Goal: Task Accomplishment & Management: Complete application form

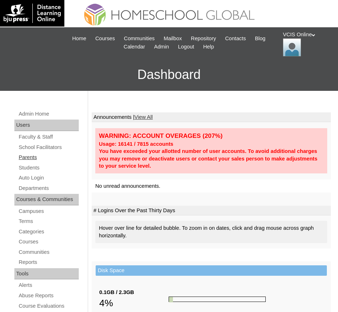
click at [34, 160] on link "Parents" at bounding box center [48, 157] width 61 height 9
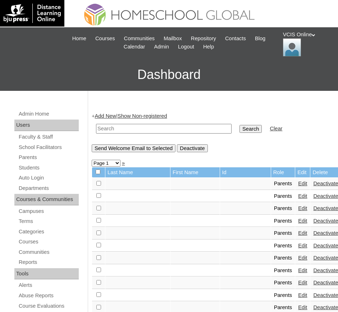
click at [111, 117] on link "Add New" at bounding box center [105, 116] width 21 height 6
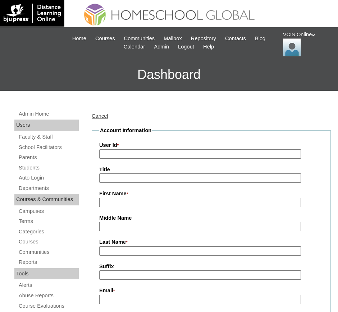
click at [139, 154] on input "User Id *" at bounding box center [200, 154] width 202 height 10
paste input "Raissa Cortez [EMAIL_ADDRESS][DOMAIN_NAME] VCIS0022-8C-PA2026 rcortez2025 VAWNXk"
drag, startPoint x: 183, startPoint y: 153, endPoint x: 95, endPoint y: 153, distance: 88.4
drag, startPoint x: 153, startPoint y: 153, endPoint x: 254, endPoint y: 157, distance: 100.7
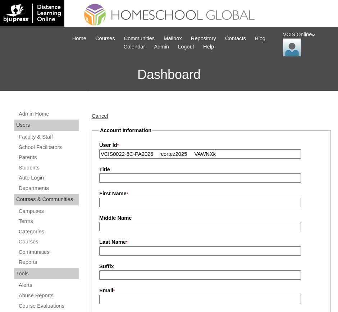
click at [254, 157] on input "VCIS0022-8C-PA2026 rcortez2025 VAWNXk" at bounding box center [200, 154] width 202 height 10
type input "VCIS0022-8C-PA2026"
click at [135, 205] on input "First Name *" at bounding box center [200, 203] width 202 height 10
paste input "Raissa Cortez cortez.calunsag@gmail.com VCIS0022-8C-PA2026 rcortez2025 VAWNXk"
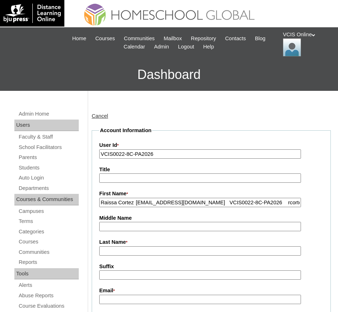
scroll to position [0, 34]
drag, startPoint x: 100, startPoint y: 202, endPoint x: 314, endPoint y: 191, distance: 214.1
click at [314, 191] on div "First Name * Raissa Cortez cortez.calunsag@gmail.com VCIS0022-8C-PA2026 rcortez…" at bounding box center [211, 198] width 224 height 17
click at [128, 203] on input "Raissa Cortez" at bounding box center [200, 203] width 202 height 10
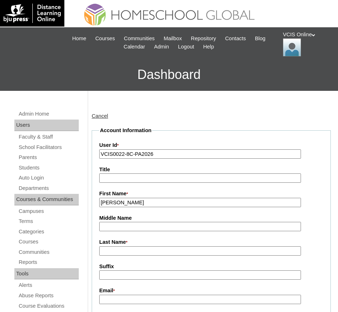
click at [128, 203] on input "Raissa Cortez" at bounding box center [200, 203] width 202 height 10
type input "Raissa"
click at [124, 253] on input "Last Name *" at bounding box center [200, 251] width 202 height 10
paste input "Cortez"
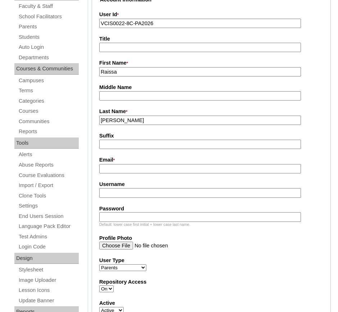
scroll to position [135, 0]
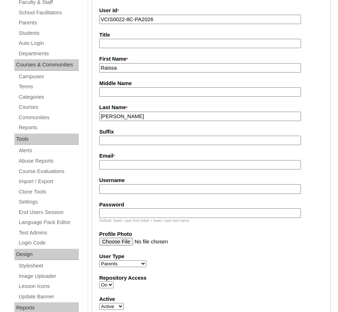
type input "Cortez"
click at [129, 165] on input "Email *" at bounding box center [200, 165] width 202 height 10
paste input "Cortez"
type input "Cortez"
click at [115, 166] on input "Cortez" at bounding box center [200, 165] width 202 height 10
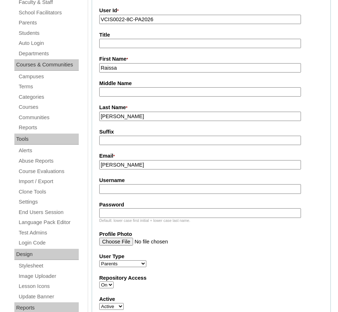
click at [114, 166] on input "Cortez" at bounding box center [200, 165] width 202 height 10
click at [113, 170] on input "Email *" at bounding box center [200, 165] width 202 height 10
paste input "cortez.calunsag@gmail.com VCIS0022-8C-PA2026 rcortez2025 VAWNXk"
drag, startPoint x: 181, startPoint y: 166, endPoint x: 239, endPoint y: 158, distance: 58.3
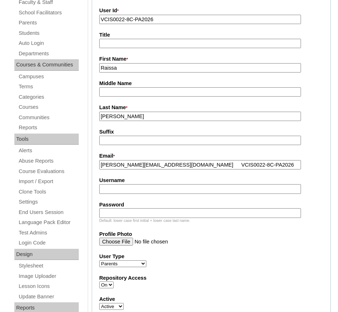
click at [239, 158] on div "Email * cortez.calunsag@gmail.com VCIS0022-8C-PA2026 rcortez2025 VAWNXk" at bounding box center [211, 160] width 224 height 17
click at [197, 163] on input "cortez.calunsag@gmail.com rcortez2025 VAWNXk" at bounding box center [200, 165] width 202 height 10
type input "cortez.calunsag@gmail.com rcortez2025 VAWNXk"
click at [190, 190] on input "Username" at bounding box center [200, 189] width 202 height 10
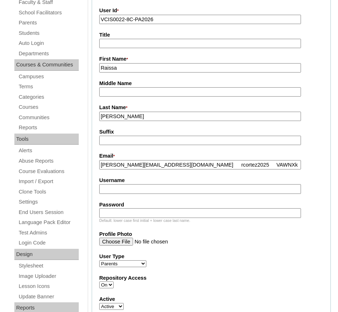
paste input "rcortez2025"
type input "rcortez2025"
click at [208, 165] on input "cortez.calunsag@gmail.com rcortez2025 VAWNXk" at bounding box center [200, 165] width 202 height 10
click at [195, 166] on input "cortez.calunsag@gmail.com VAWNXk" at bounding box center [200, 165] width 202 height 10
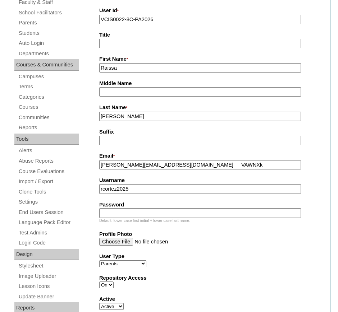
click at [195, 166] on input "cortez.calunsag@gmail.com VAWNXk" at bounding box center [200, 165] width 202 height 10
type input "cortez.calunsag@gmail.com"
click at [136, 213] on input "Password" at bounding box center [200, 213] width 202 height 10
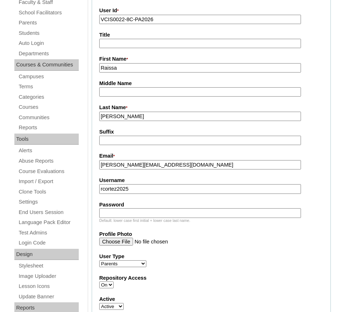
paste input "VAWNXk"
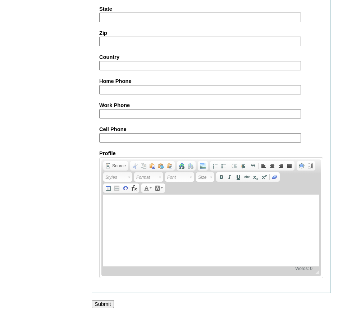
scroll to position [689, 0]
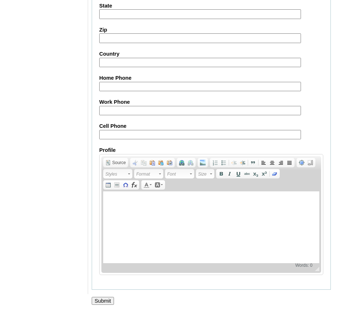
type input "VAWNXk"
click at [106, 300] on input "Submit" at bounding box center [103, 301] width 22 height 8
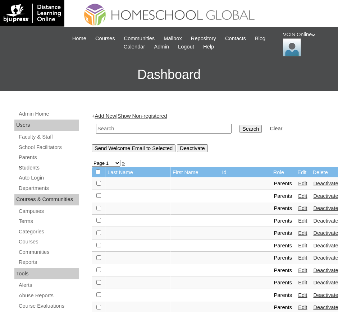
click at [29, 170] on link "Students" at bounding box center [48, 167] width 61 height 9
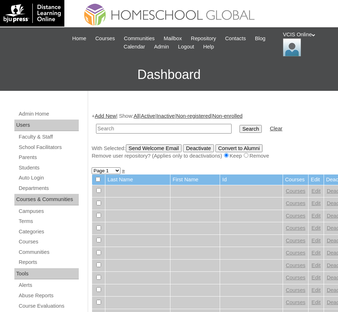
click at [115, 115] on link "Add New" at bounding box center [105, 116] width 21 height 6
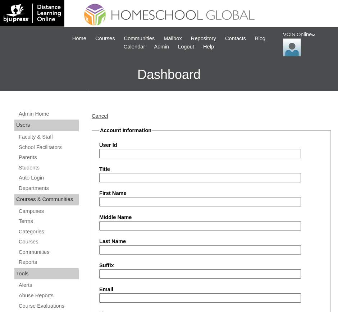
click at [131, 156] on input "User Id" at bounding box center [200, 154] width 202 height 10
paste input "[PERSON_NAME] Soleil [PERSON_NAME] VCIS0023-8C-SA2026 mariesoleil.calunsag2025 …"
drag, startPoint x: 102, startPoint y: 152, endPoint x: 156, endPoint y: 152, distance: 54.2
click at [156, 152] on input "[PERSON_NAME] Soleil [PERSON_NAME] VCIS0023-8C-SA2026 mariesoleil.calunsag2025 …" at bounding box center [200, 154] width 202 height 10
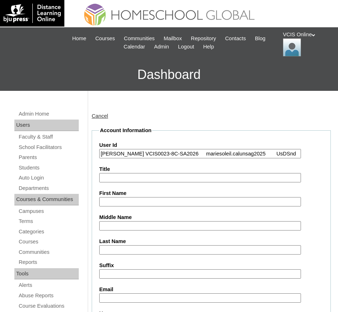
scroll to position [0, 0]
click at [154, 152] on input "VCIS0023-8C-SA2026 mariesoleil.calunsag2025 UsDSnd" at bounding box center [200, 154] width 202 height 10
drag, startPoint x: 154, startPoint y: 153, endPoint x: 270, endPoint y: 156, distance: 116.1
click at [270, 156] on input "VCIS0023-8C-SA2026 mariesoleil.calunsag2025 UsDSnd" at bounding box center [200, 154] width 202 height 10
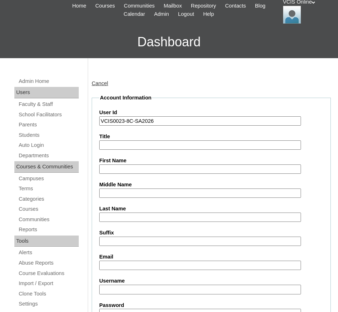
scroll to position [45, 0]
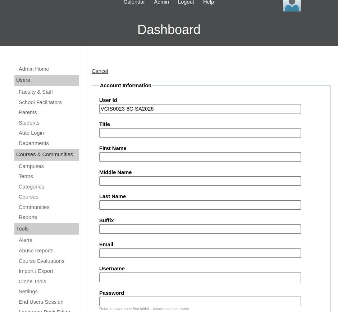
type input "VCIS0023-8C-SA2026"
click at [134, 155] on input "First Name" at bounding box center [200, 157] width 202 height 10
paste input "[PERSON_NAME] Soleil [PERSON_NAME] VCIS0023-8C-SA2026 mariesoleil.calunsag2025 …"
click at [123, 157] on input "[PERSON_NAME] Soleil [PERSON_NAME] VCIS0023-8C-SA2026 mariesoleil.calunsag2025 …" at bounding box center [200, 157] width 202 height 10
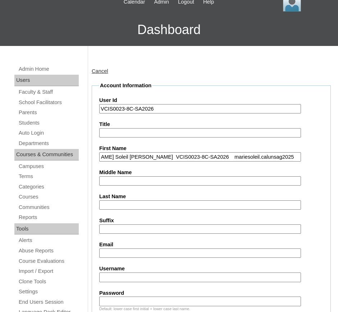
drag, startPoint x: 145, startPoint y: 157, endPoint x: 337, endPoint y: 161, distance: 192.2
click at [188, 156] on input "[PERSON_NAME] Soleil [PERSON_NAME]" at bounding box center [200, 157] width 202 height 10
type input "[PERSON_NAME]"
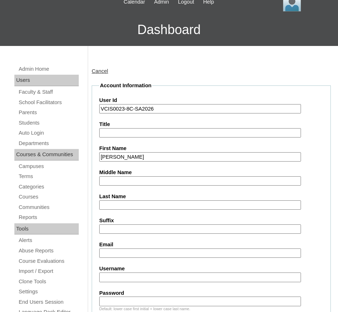
click at [139, 183] on input "Middle Name" at bounding box center [200, 181] width 202 height 10
paste input "[PERSON_NAME] Soleil [PERSON_NAME] VCIS0023-8C-SA2026 mariesoleil.calunsag2025 …"
click at [101, 182] on input "[PERSON_NAME] Soleil [PERSON_NAME] VCIS0023-8C-SA2026 mariesoleil.calunsag2025 …" at bounding box center [200, 181] width 202 height 10
click at [100, 181] on input "[PERSON_NAME] Soleil [PERSON_NAME] VCIS0023-8C-SA2026 mariesoleil.calunsag2025 …" at bounding box center [200, 181] width 202 height 10
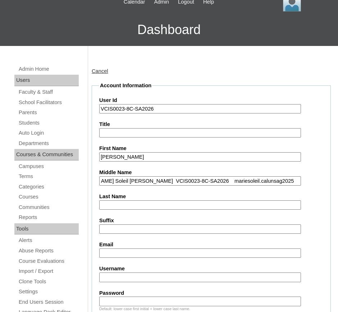
drag, startPoint x: 144, startPoint y: 181, endPoint x: 332, endPoint y: 179, distance: 187.9
click at [131, 180] on input "[PERSON_NAME] Soleil [PERSON_NAME]" at bounding box center [200, 181] width 202 height 10
drag, startPoint x: 130, startPoint y: 180, endPoint x: 132, endPoint y: 189, distance: 8.8
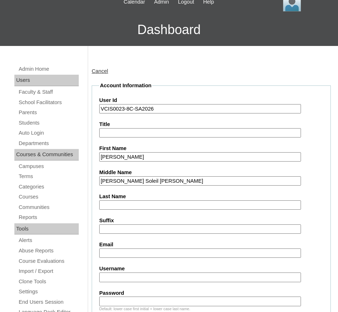
click at [131, 182] on input "[PERSON_NAME]" at bounding box center [200, 181] width 202 height 10
click at [138, 180] on input "[PERSON_NAME]" at bounding box center [200, 181] width 202 height 10
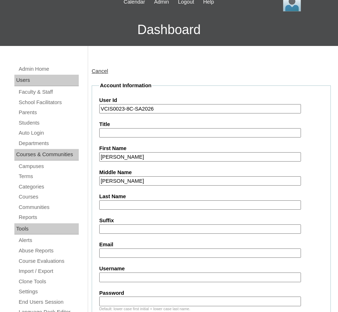
type input "[PERSON_NAME]"
click at [122, 204] on input "Last Name" at bounding box center [200, 205] width 202 height 10
paste input "[PERSON_NAME] Soleil [PERSON_NAME] VCIS0023-8C-SA2026 mariesoleil.calunsag2025 …"
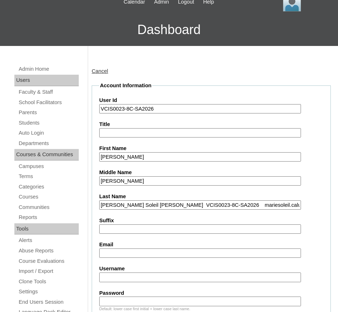
scroll to position [0, 30]
click at [119, 205] on input "[PERSON_NAME] Soleil [PERSON_NAME] VCIS0023-8C-SA2026 mariesoleil.calunsag2025 …" at bounding box center [200, 205] width 202 height 10
drag, startPoint x: 119, startPoint y: 205, endPoint x: 96, endPoint y: 202, distance: 23.2
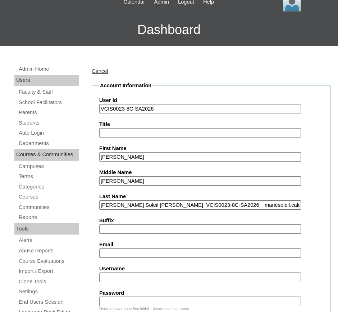
drag, startPoint x: 156, startPoint y: 204, endPoint x: 147, endPoint y: 207, distance: 9.5
click at [156, 204] on input "[PERSON_NAME] Soleil [PERSON_NAME] VCIS0023-8C-SA2026 mariesoleil.calunsag2025 …" at bounding box center [200, 205] width 202 height 10
drag, startPoint x: 149, startPoint y: 204, endPoint x: 66, endPoint y: 206, distance: 83.0
click at [258, 203] on input "Calunsag VCIS0023-8C-SA2026 mariesoleil.calunsag2025 UsDSnd" at bounding box center [200, 205] width 202 height 10
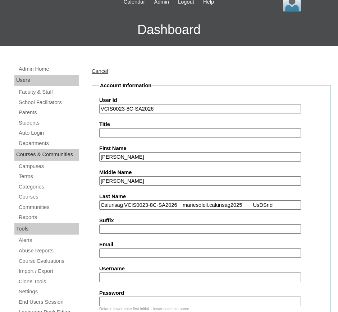
click at [127, 206] on input "Calunsag VCIS0023-8C-SA2026 mariesoleil.calunsag2025 UsDSnd" at bounding box center [200, 205] width 202 height 10
drag, startPoint x: 128, startPoint y: 204, endPoint x: 194, endPoint y: 203, distance: 66.1
click at [194, 203] on input "Calunsag VCIS0023-8C-SA2026 mariesoleil.calunsag2025 UsDSnd" at bounding box center [200, 205] width 202 height 10
drag, startPoint x: 126, startPoint y: 205, endPoint x: 221, endPoint y: 202, distance: 94.5
click at [221, 202] on input "Calunsagmariesoleil.calunsag2025 UsDSnd" at bounding box center [200, 205] width 202 height 10
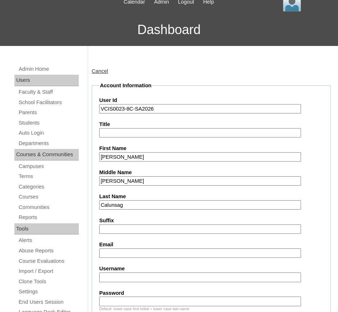
scroll to position [90, 0]
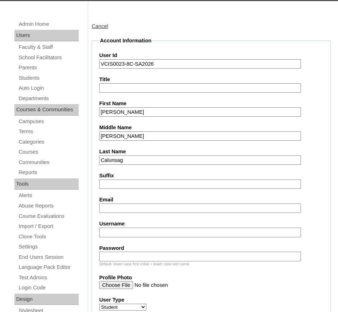
type input "Calunsag"
click at [120, 233] on input "Username" at bounding box center [200, 233] width 202 height 10
paste input "mariesoleil.calunsag2025 UsDSnd"
drag, startPoint x: 170, startPoint y: 231, endPoint x: 202, endPoint y: 232, distance: 31.6
click at [202, 232] on input "mariesoleil.calunsag2025 UsDSnd" at bounding box center [200, 233] width 202 height 10
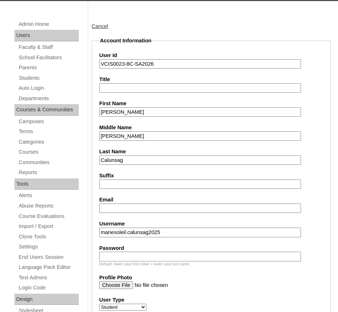
type input "mariesoleil.calunsag2025"
click at [160, 254] on input "Password" at bounding box center [200, 257] width 202 height 10
paste input "UsDSnd"
type input "UsDSnd"
drag, startPoint x: 123, startPoint y: 207, endPoint x: 119, endPoint y: 201, distance: 6.5
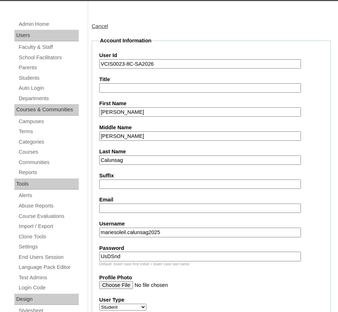
click at [123, 207] on input "Email" at bounding box center [200, 209] width 202 height 10
paste input "[EMAIL_ADDRESS][DOMAIN_NAME]"
drag, startPoint x: 126, startPoint y: 207, endPoint x: 76, endPoint y: 204, distance: 50.0
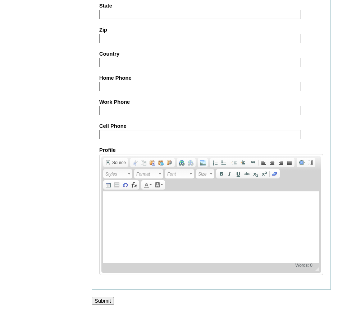
scroll to position [812, 0]
type input "[EMAIL_ADDRESS][DOMAIN_NAME]"
click at [109, 299] on input "Submit" at bounding box center [103, 301] width 22 height 8
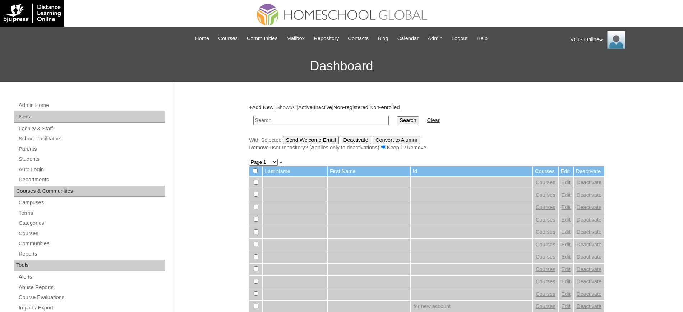
click at [285, 121] on input "text" at bounding box center [320, 121] width 135 height 10
paste input "VCIS0023-8C-SA2026"
type input "VCIS0023-8C-SA2026"
click at [337, 116] on input "Search" at bounding box center [408, 120] width 22 height 8
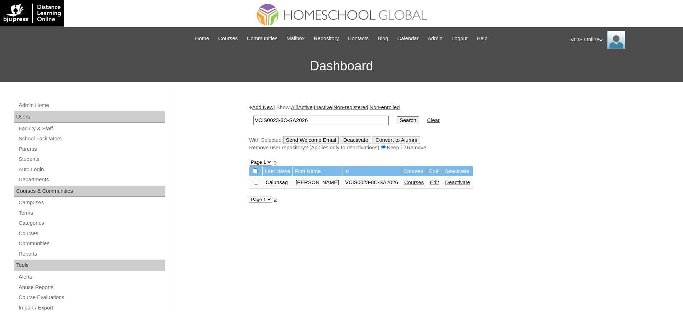
click at [404, 183] on link "Courses" at bounding box center [414, 183] width 20 height 6
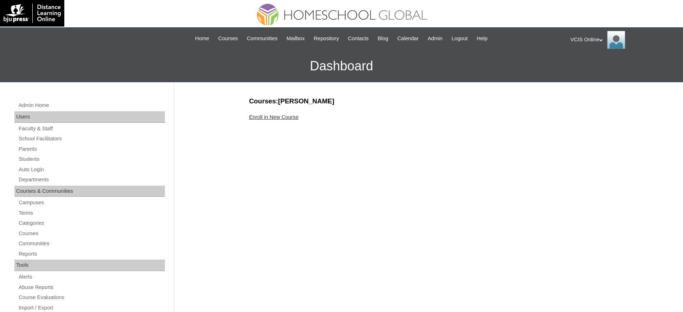
click at [265, 117] on link "Enroll in New Course" at bounding box center [274, 117] width 50 height 6
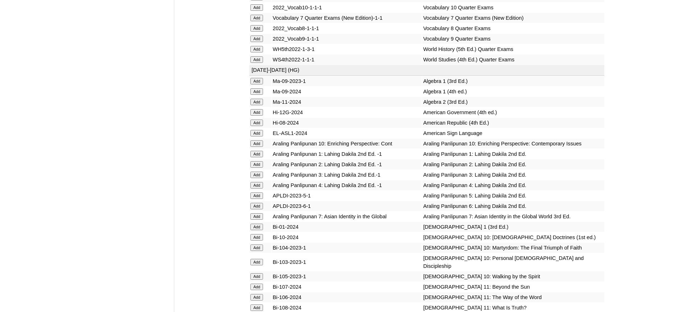
scroll to position [1437, 0]
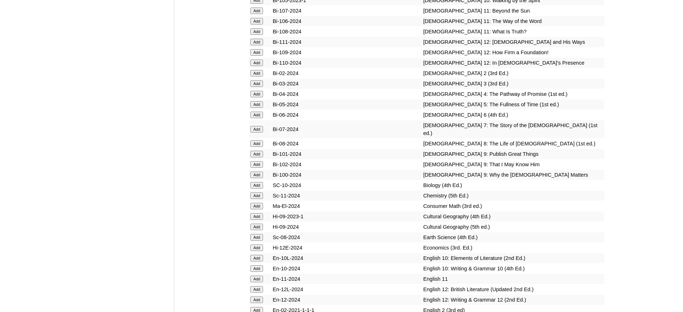
scroll to position [1662, 0]
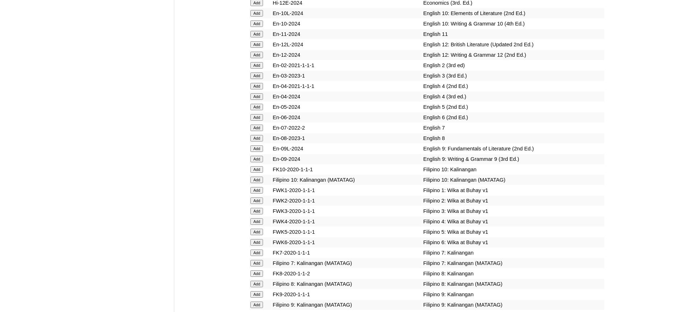
scroll to position [1886, 0]
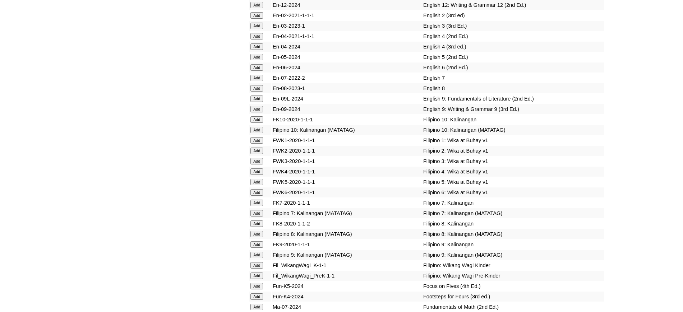
scroll to position [1976, 0]
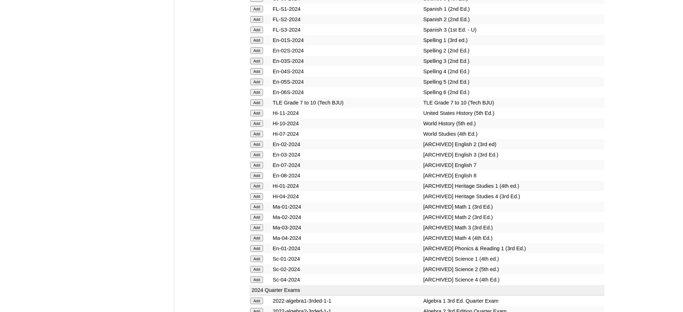
scroll to position [2829, 0]
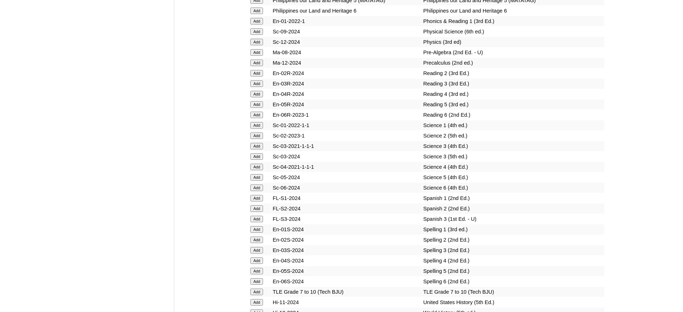
scroll to position [2560, 0]
